Goal: Check status: Check status

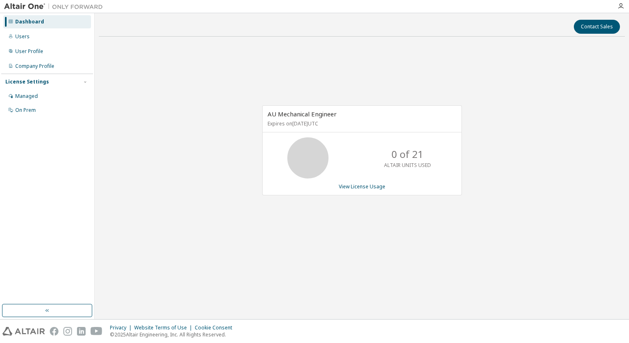
click at [250, 67] on div "AU Mechanical Engineer Expires on [DATE] UTC 0 of 21 ALTAIR UNITS USED View Lic…" at bounding box center [362, 154] width 526 height 223
click at [487, 257] on div "AU Mechanical Engineer Expires on [DATE] UTC 21 of 21 ALTAIR UNITS USED View Li…" at bounding box center [362, 154] width 526 height 223
